Goal: Obtain resource: Download file/media

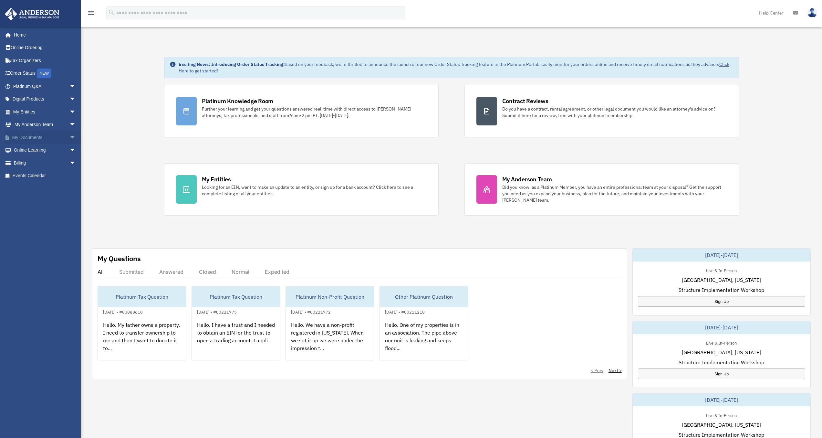
click at [30, 135] on link "My Documents arrow_drop_down" at bounding box center [45, 137] width 81 height 13
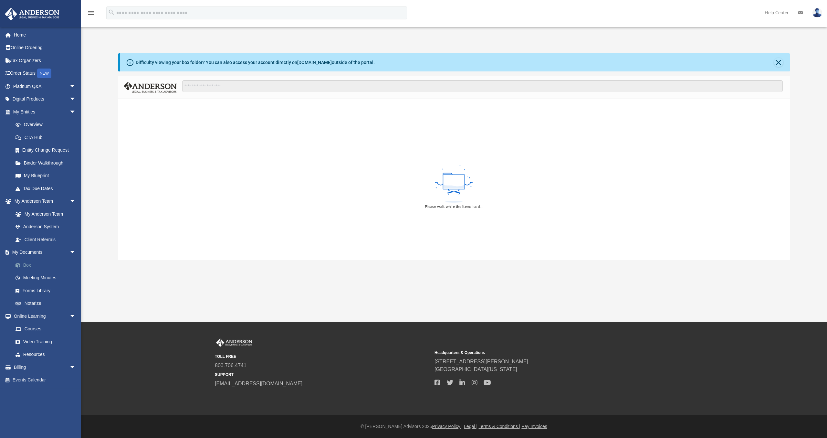
click at [24, 263] on link "Box" at bounding box center [47, 264] width 77 height 13
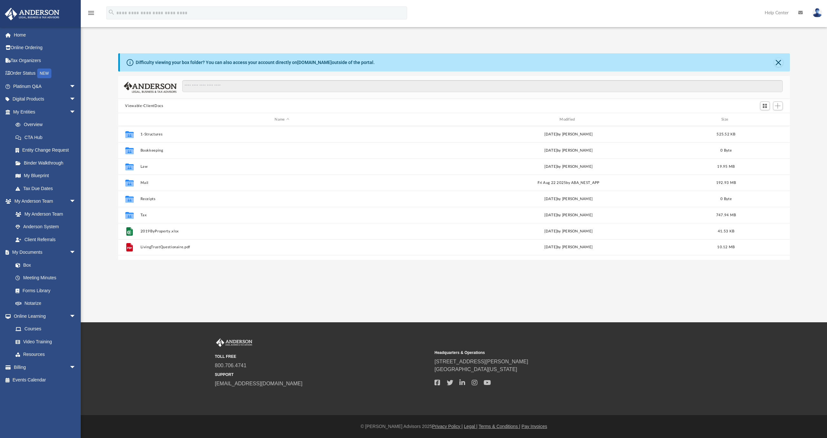
scroll to position [142, 667]
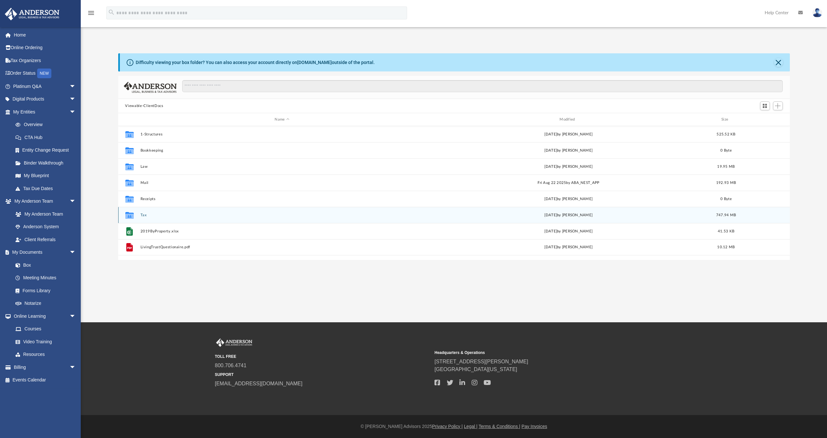
click at [148, 217] on div "Collaborated Folder Tax [DATE] by [PERSON_NAME] 747.94 MB" at bounding box center [454, 215] width 672 height 16
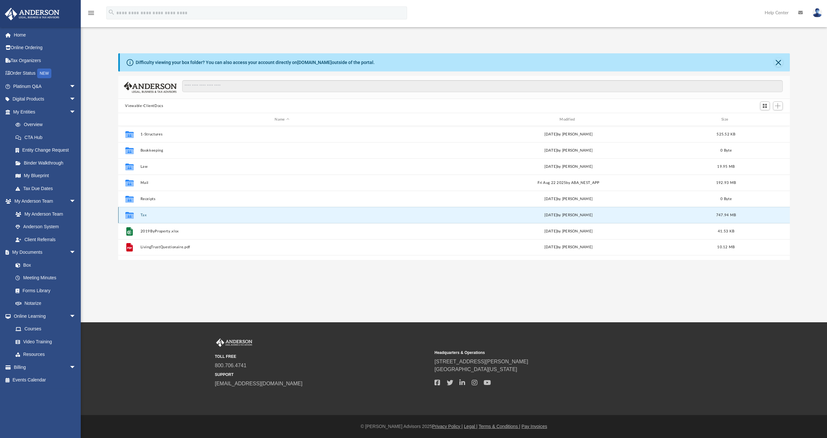
click at [148, 217] on div "Collaborated Folder Tax [DATE] by [PERSON_NAME] 747.94 MB" at bounding box center [454, 215] width 672 height 16
click at [140, 214] on button "Tax" at bounding box center [282, 215] width 284 height 4
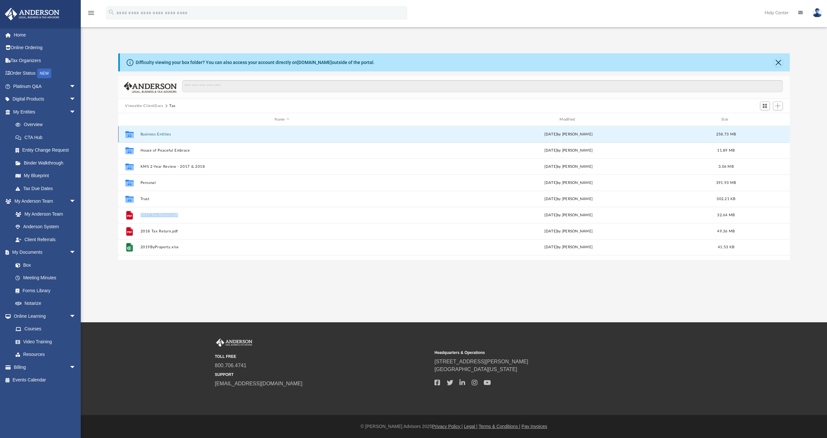
click at [150, 132] on button "Business Entities" at bounding box center [282, 134] width 284 height 4
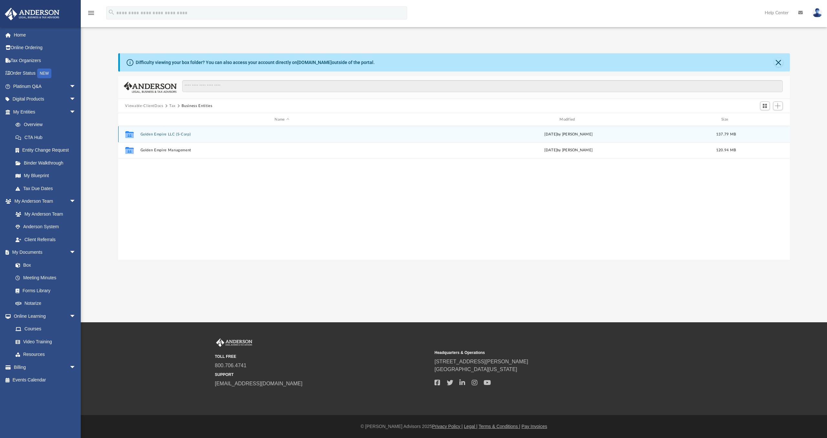
click at [153, 133] on button "Golden Empire LLC (S-Corp)" at bounding box center [282, 134] width 284 height 4
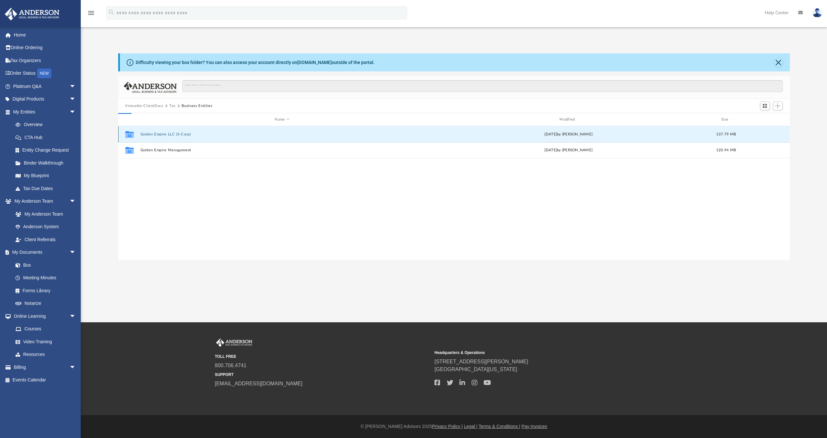
click at [153, 133] on button "Golden Empire LLC (S-Corp)" at bounding box center [282, 134] width 284 height 4
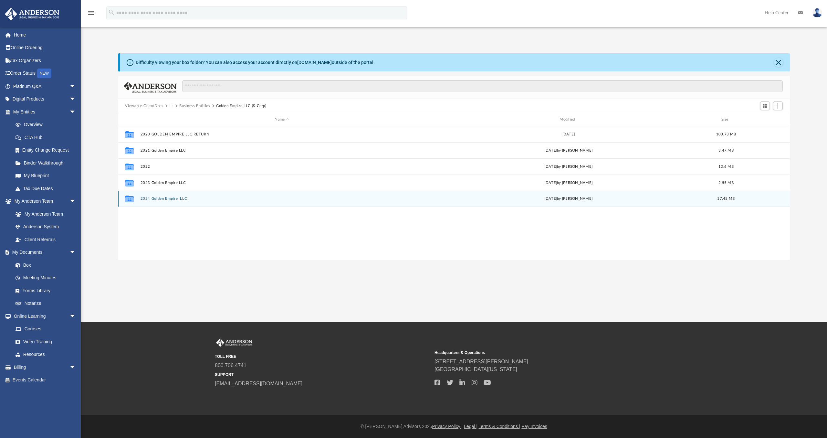
click at [157, 196] on div "Collaborated Folder 2024 Golden Empire, LLC [DATE] by [PERSON_NAME] 17.45 MB" at bounding box center [454, 199] width 672 height 16
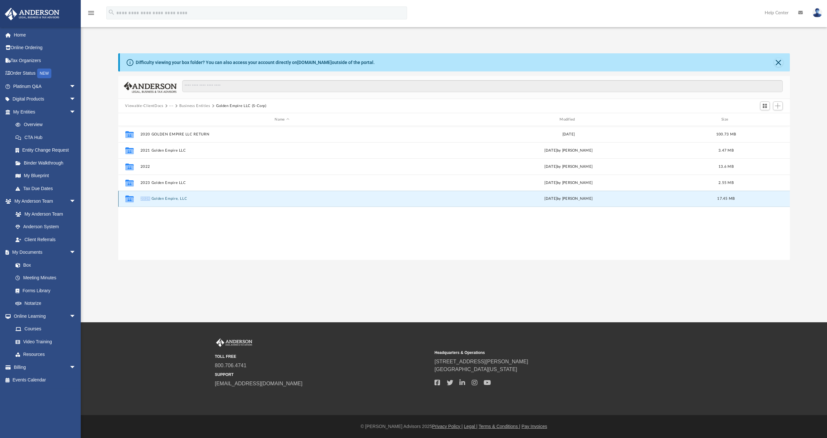
click at [157, 196] on div "Collaborated Folder 2024 Golden Empire, LLC [DATE] by [PERSON_NAME] 17.45 MB" at bounding box center [454, 199] width 672 height 16
click at [163, 197] on button "2024 Golden Empire, LLC" at bounding box center [282, 198] width 284 height 4
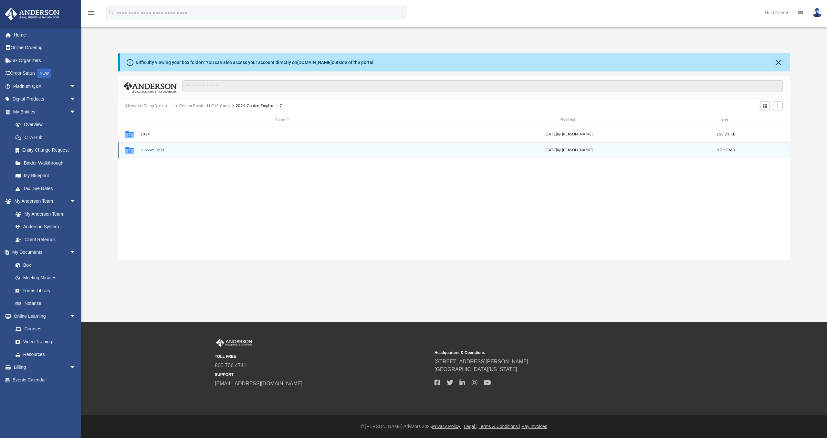
click at [152, 149] on button "Support Docs" at bounding box center [282, 150] width 284 height 4
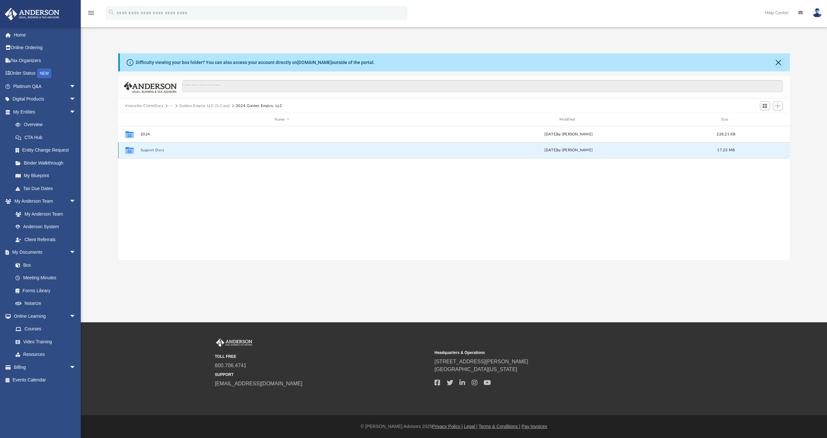
click at [152, 149] on button "Support Docs" at bounding box center [282, 150] width 284 height 4
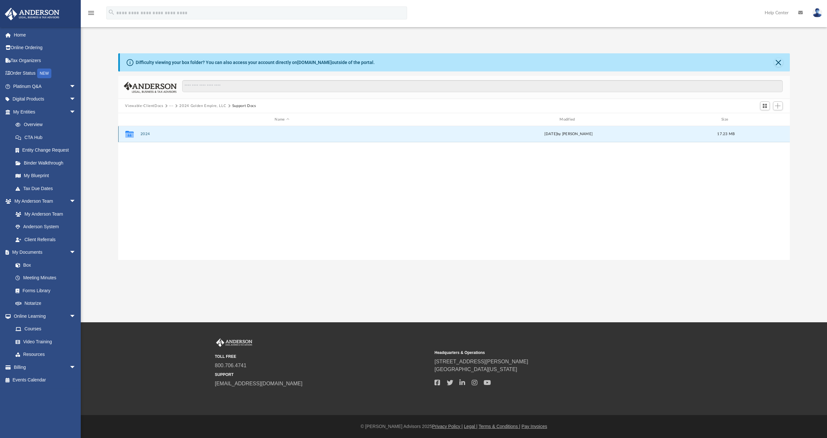
click at [147, 132] on button "2024" at bounding box center [282, 134] width 284 height 4
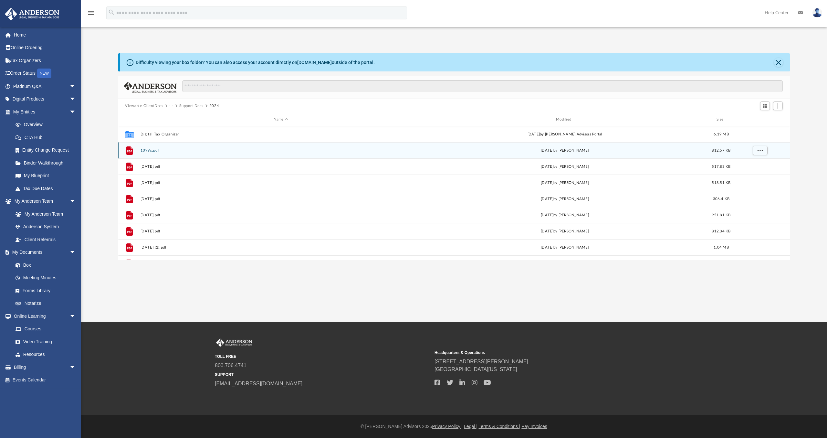
click at [145, 150] on button "1099s.pdf" at bounding box center [280, 150] width 281 height 4
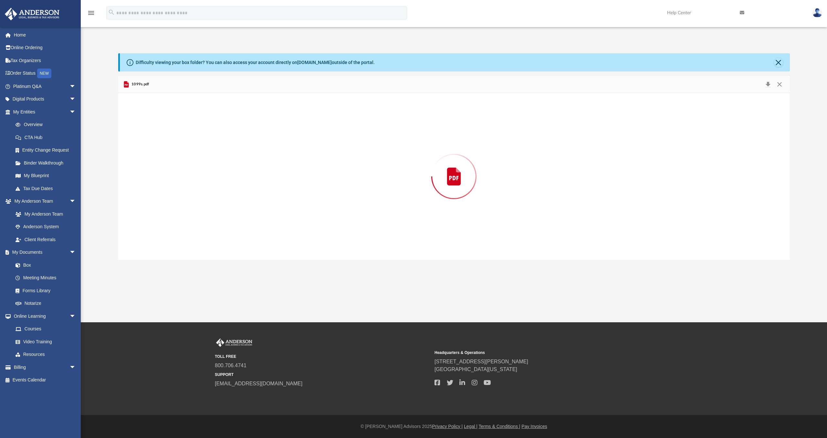
click at [145, 150] on div "Preview" at bounding box center [454, 176] width 672 height 167
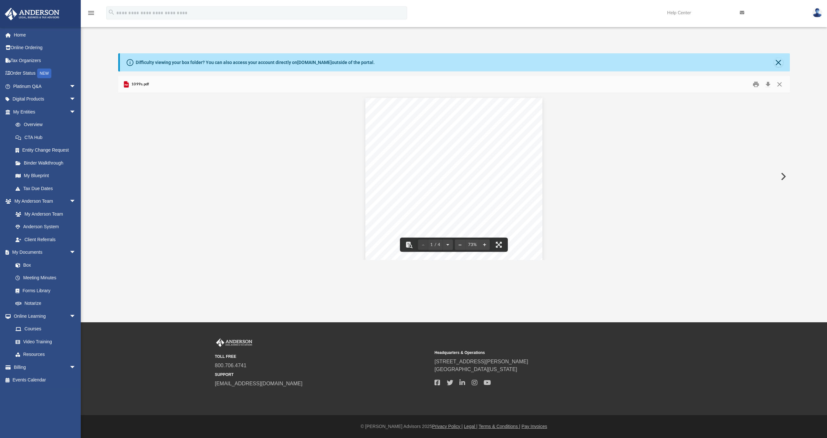
click at [782, 179] on button "Preview" at bounding box center [783, 176] width 14 height 18
click at [777, 179] on button "Preview" at bounding box center [783, 176] width 14 height 18
click at [781, 82] on button "Close" at bounding box center [780, 84] width 12 height 10
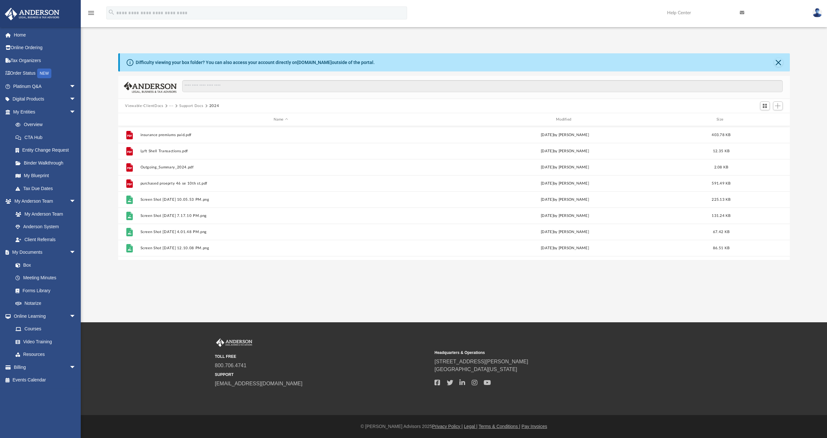
scroll to position [131, 0]
click at [172, 105] on button "···" at bounding box center [171, 106] width 4 height 6
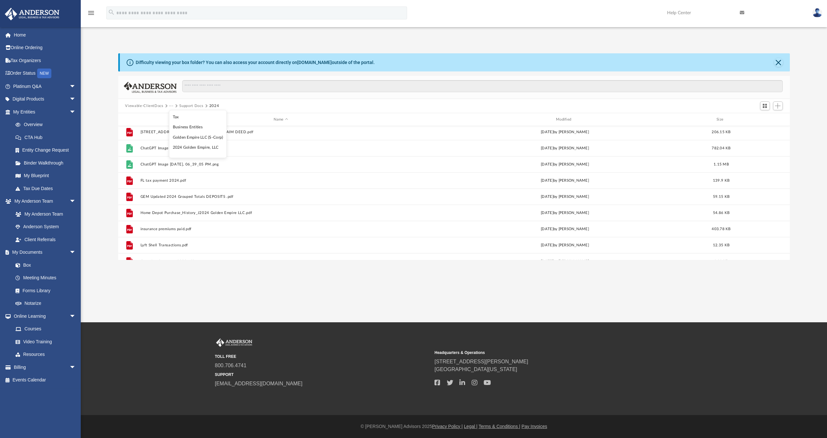
click at [181, 128] on li "Business Entities" at bounding box center [198, 127] width 50 height 7
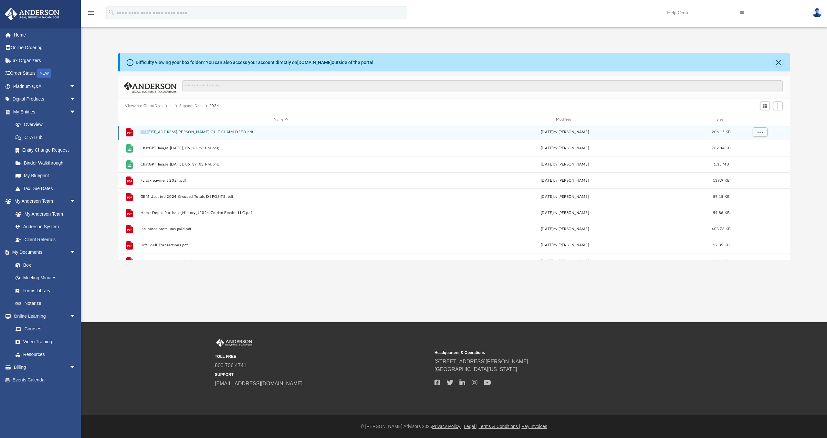
click at [181, 128] on div "File 4168 INVERRARY DR [PERSON_NAME] 112 QUIT CLAIM DEED.pdf [DATE] by [PERSON_…" at bounding box center [454, 132] width 672 height 16
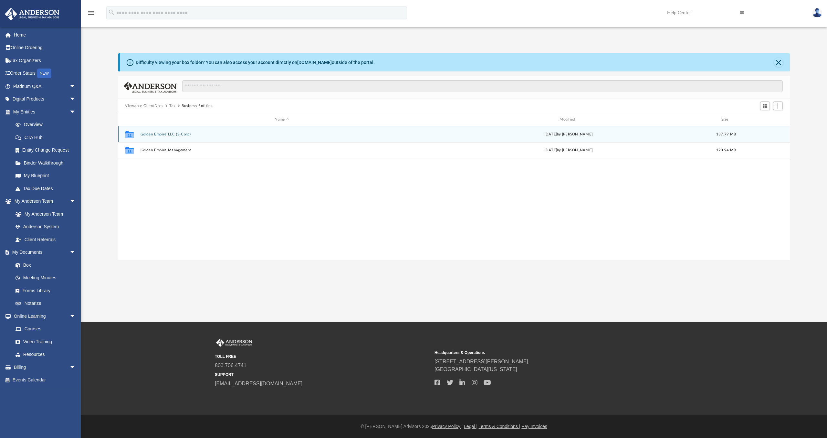
scroll to position [0, 0]
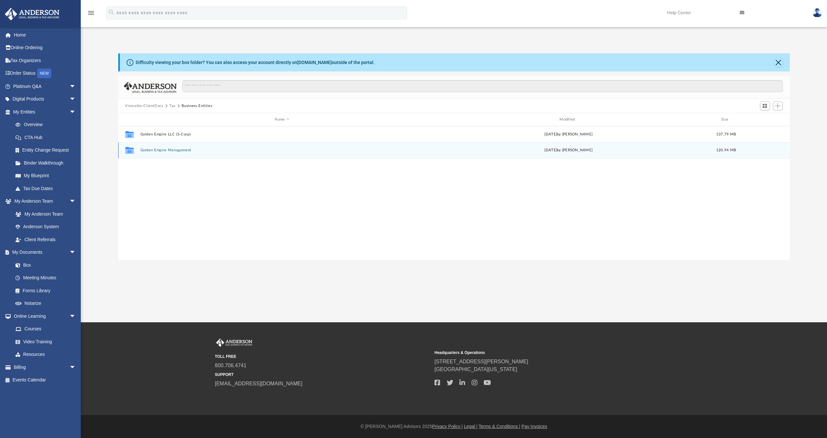
click at [162, 148] on button "Golden Empire Management" at bounding box center [282, 150] width 284 height 4
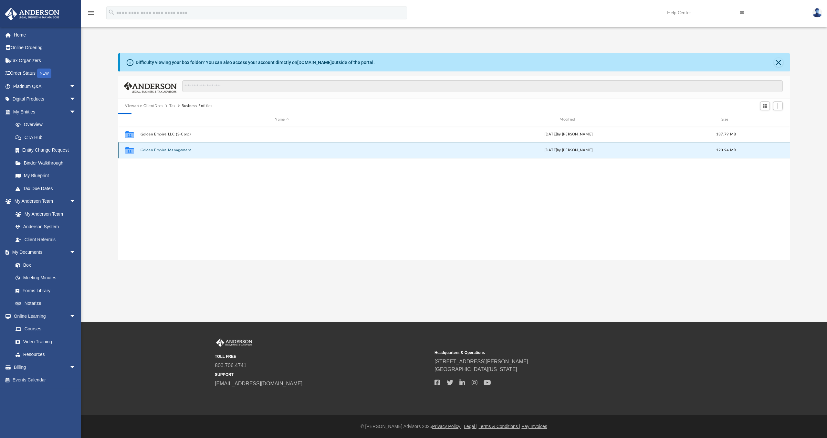
click at [162, 148] on button "Golden Empire Management" at bounding box center [282, 150] width 284 height 4
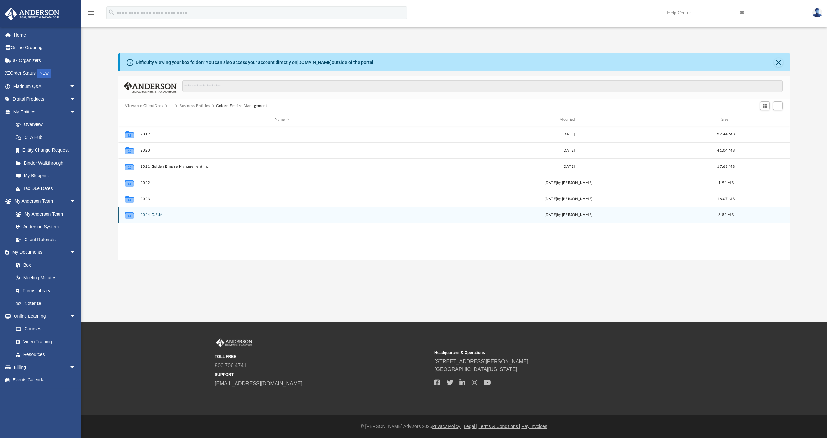
click at [146, 217] on div "Collaborated Folder 2024 G.E.M. [DATE] by [PERSON_NAME] 6.82 MB" at bounding box center [454, 215] width 672 height 16
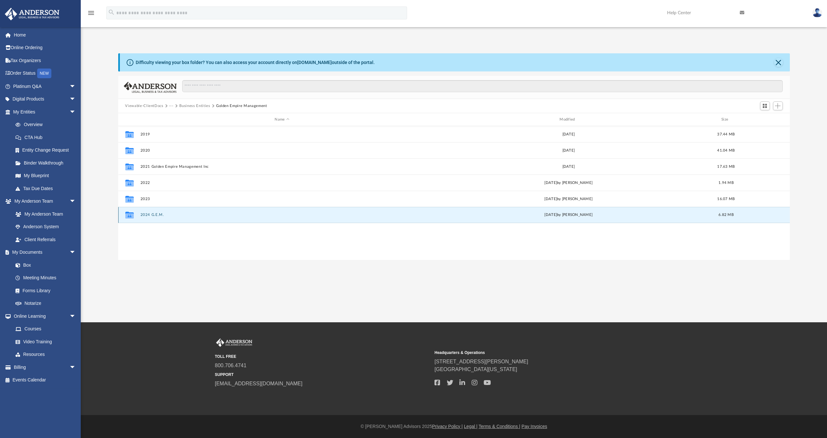
click at [146, 217] on div "Collaborated Folder 2024 G.E.M. [DATE] by [PERSON_NAME] 6.82 MB" at bounding box center [454, 215] width 672 height 16
click at [146, 214] on button "2024 G.E.M." at bounding box center [282, 215] width 284 height 4
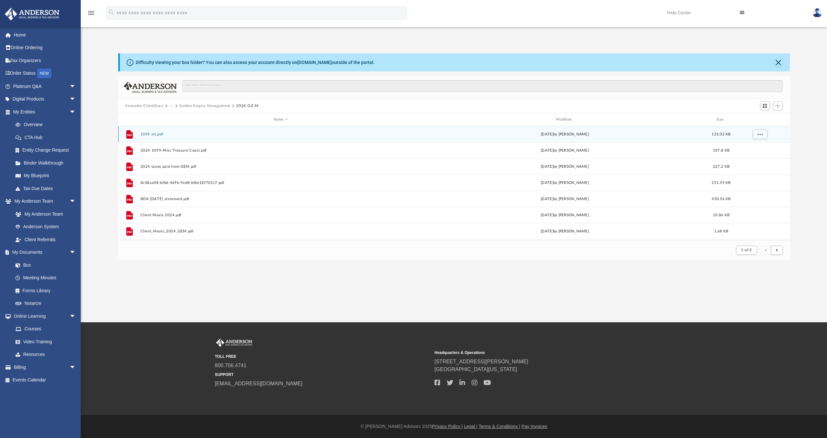
click at [153, 131] on div "File 1099 int.pdf [DATE] by [PERSON_NAME] 131.02 KB" at bounding box center [454, 134] width 672 height 16
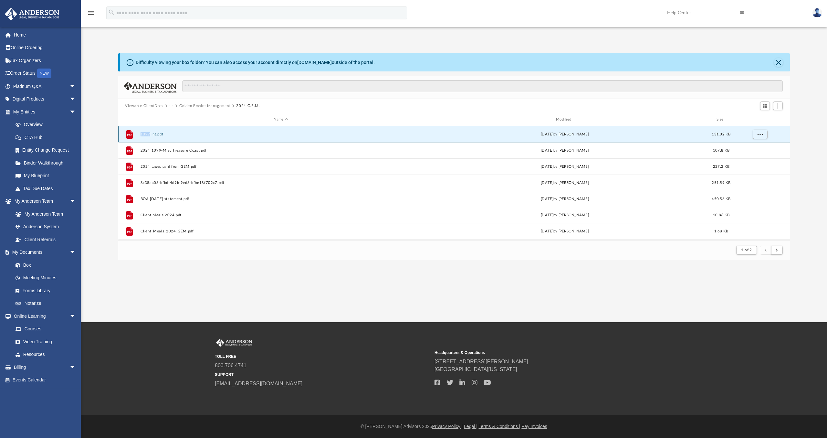
click at [153, 131] on div "File 1099 int.pdf [DATE] by [PERSON_NAME] 131.02 KB" at bounding box center [454, 134] width 672 height 16
click at [208, 104] on button "Golden Empire Management" at bounding box center [204, 106] width 51 height 6
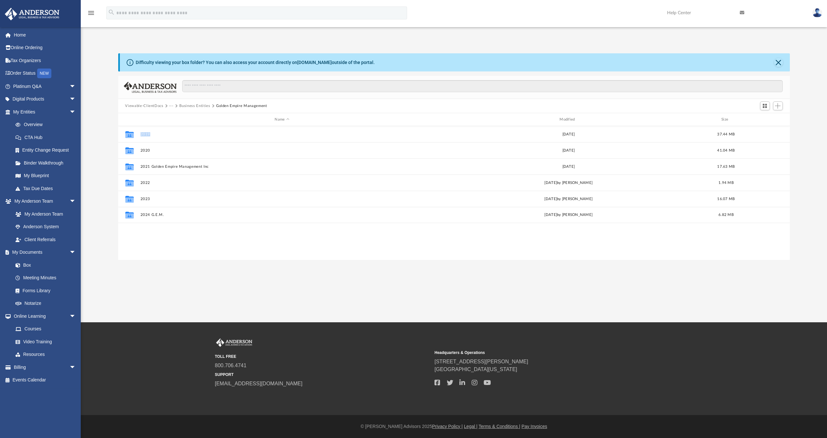
click at [171, 105] on button "···" at bounding box center [171, 106] width 4 height 6
click at [174, 115] on li "Tax" at bounding box center [176, 117] width 6 height 7
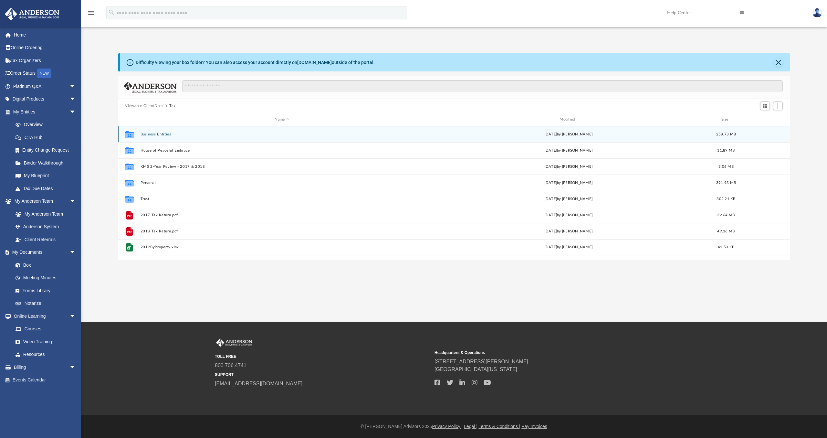
click at [156, 133] on button "Business Entities" at bounding box center [282, 134] width 284 height 4
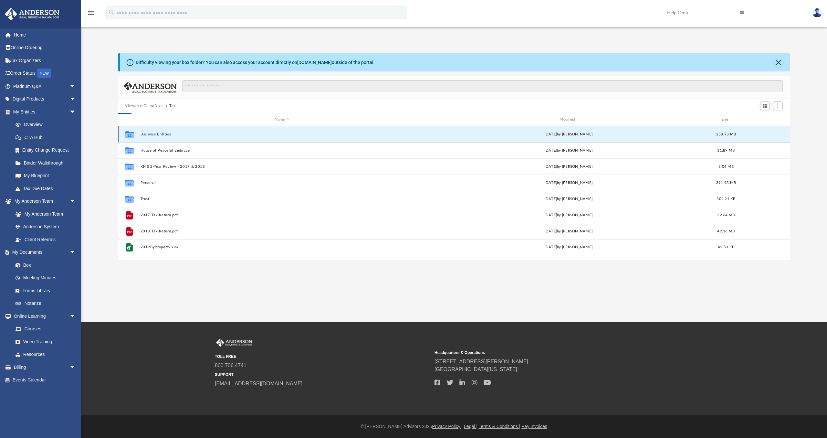
click at [156, 133] on button "Business Entities" at bounding box center [282, 134] width 284 height 4
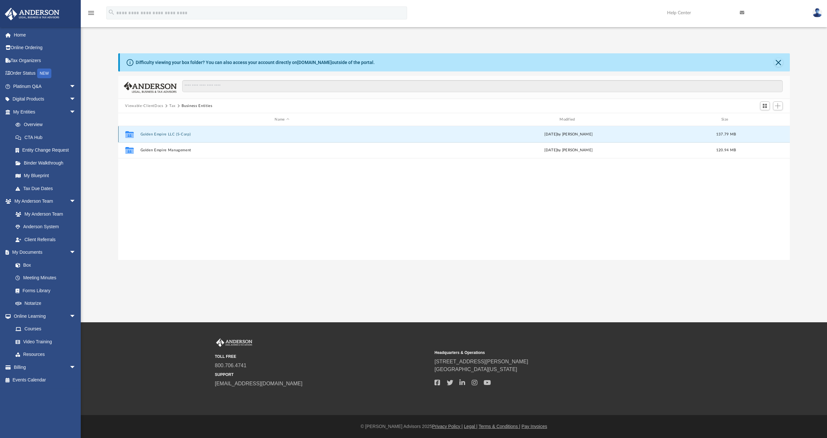
click at [156, 133] on button "Golden Empire LLC (S-Corp)" at bounding box center [282, 134] width 284 height 4
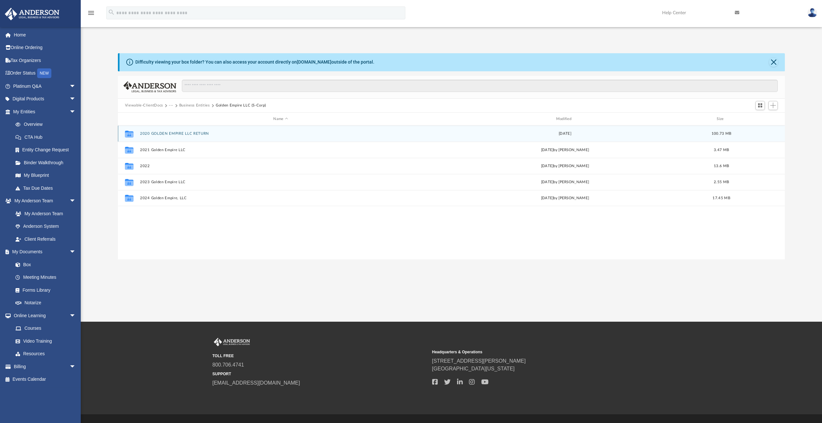
scroll to position [142, 662]
